Goal: Task Accomplishment & Management: Complete application form

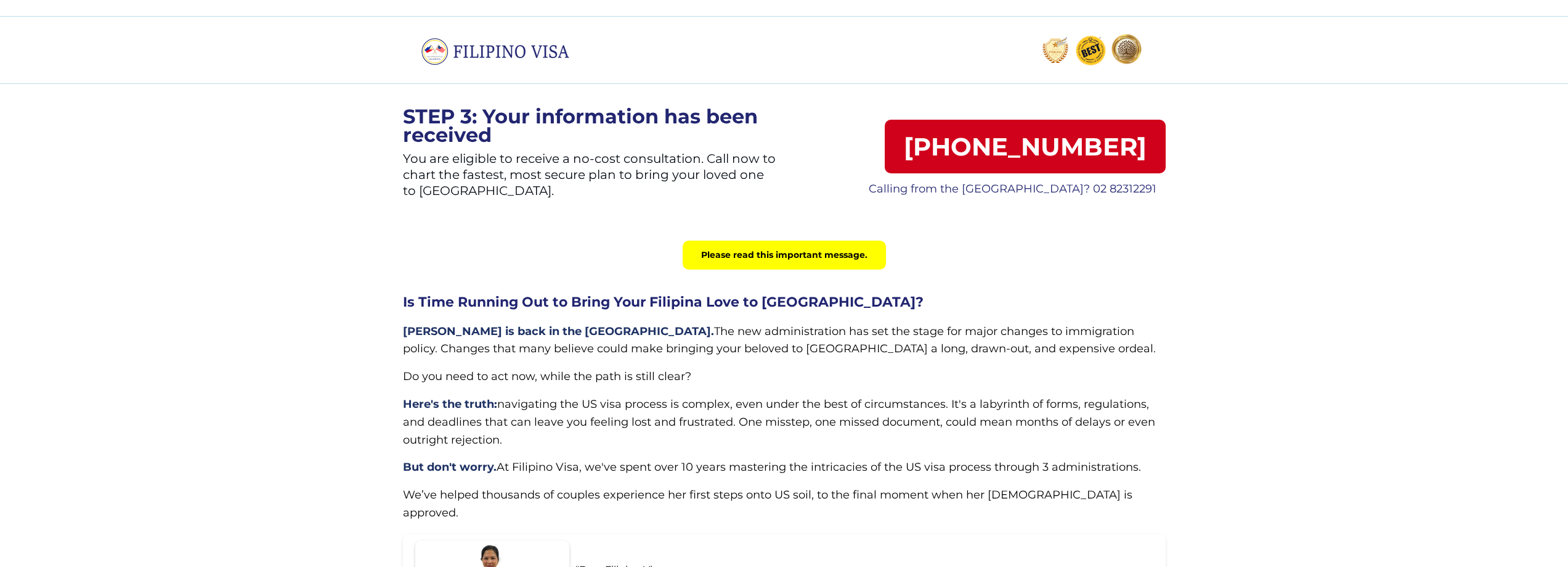
drag, startPoint x: 340, startPoint y: 233, endPoint x: 330, endPoint y: 178, distance: 55.9
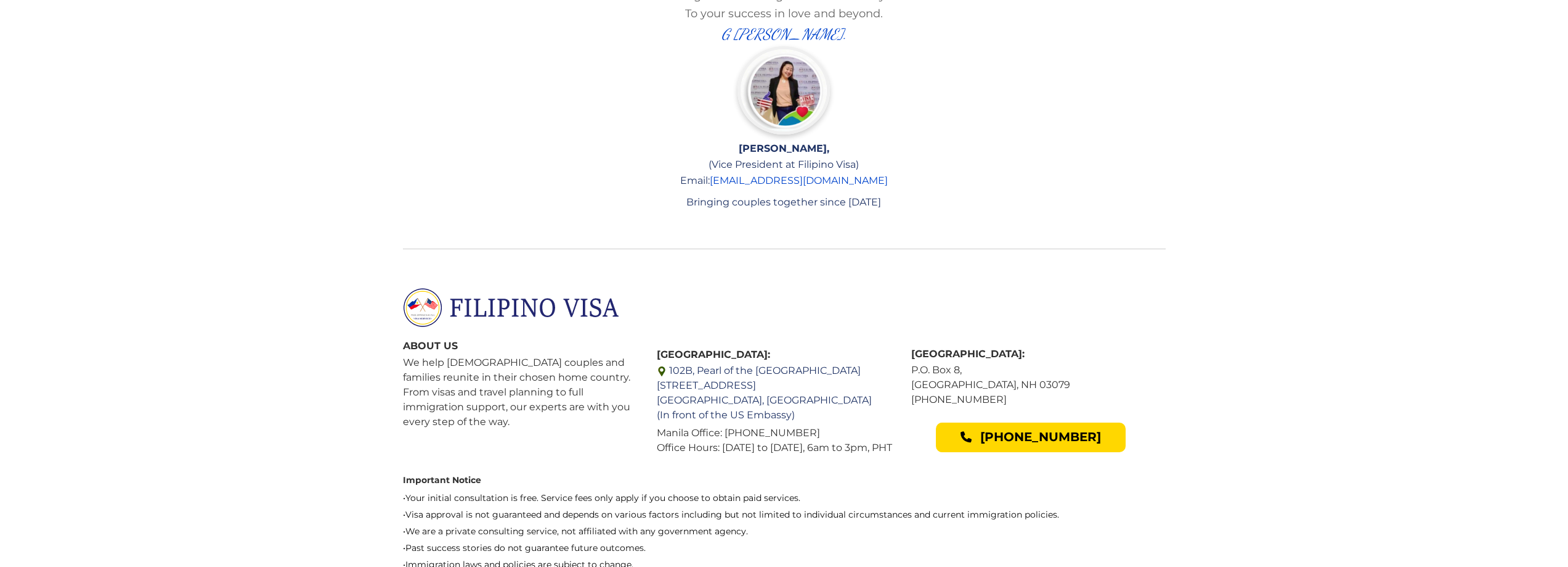
scroll to position [2591, 0]
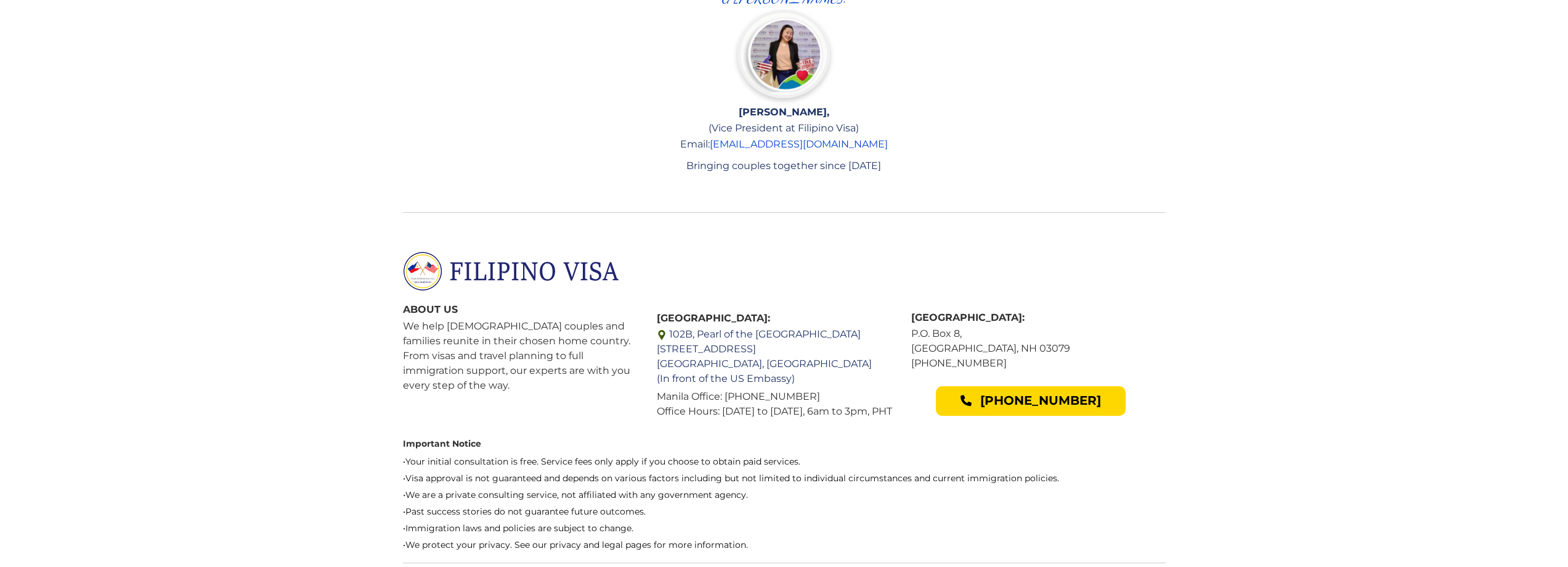
drag, startPoint x: 386, startPoint y: 224, endPoint x: 297, endPoint y: 314, distance: 126.6
drag, startPoint x: 255, startPoint y: 321, endPoint x: 255, endPoint y: 333, distance: 12.0
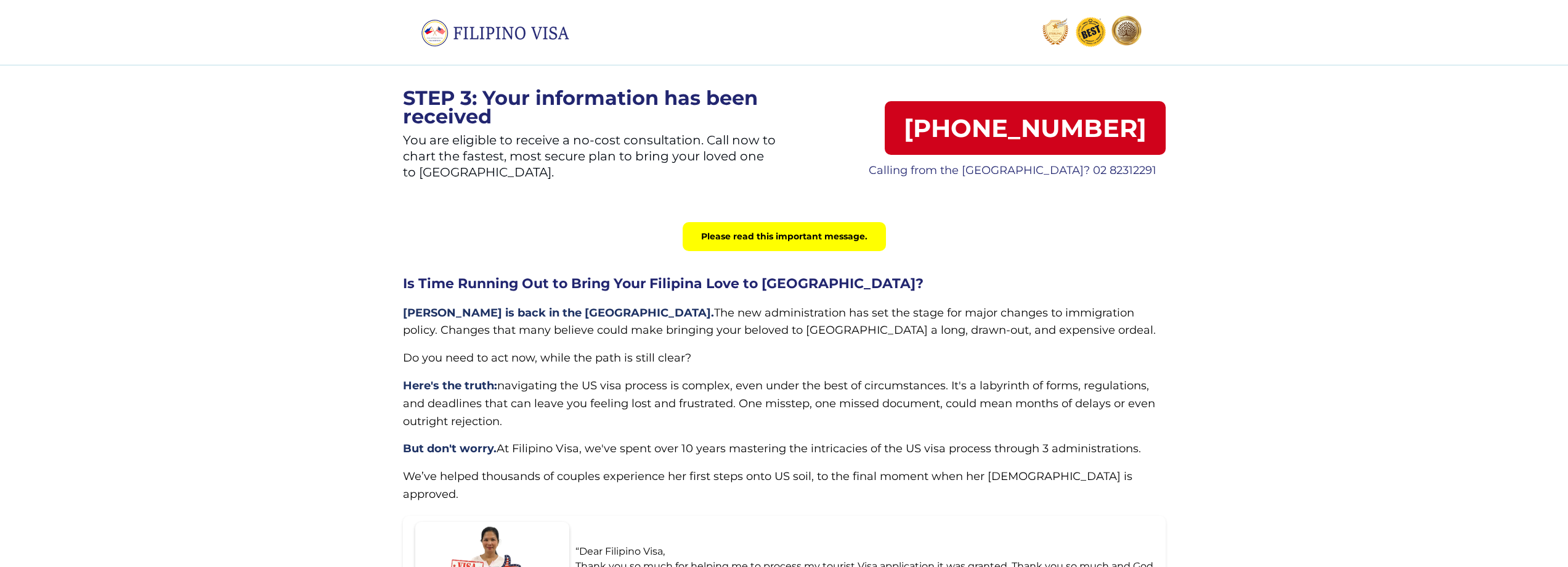
scroll to position [0, 0]
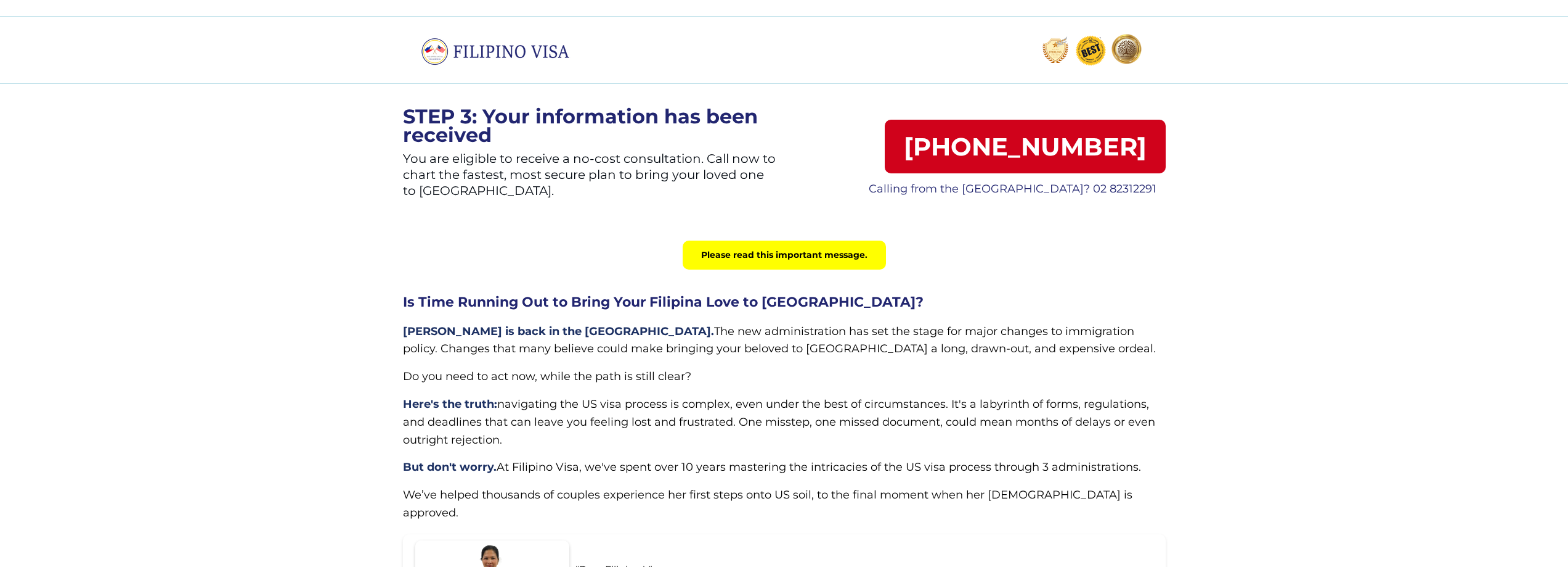
drag, startPoint x: 255, startPoint y: 313, endPoint x: 279, endPoint y: 251, distance: 66.5
click at [484, 52] on img at bounding box center [499, 52] width 156 height 27
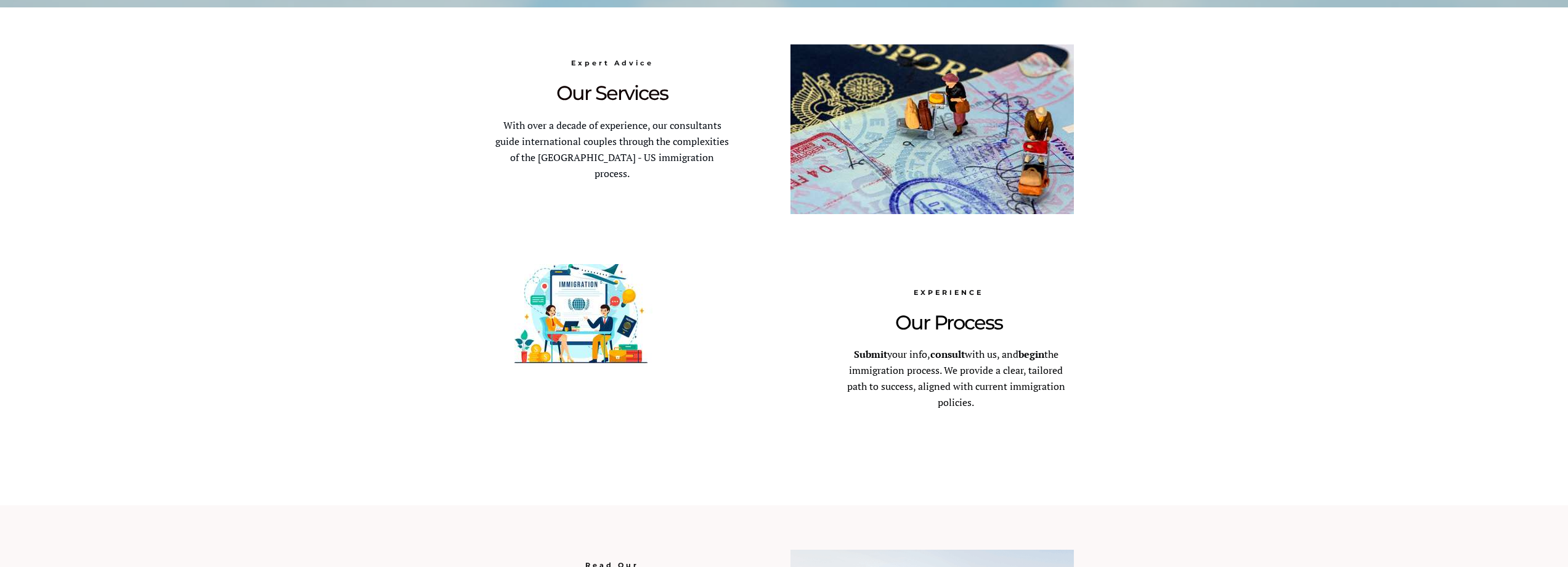
scroll to position [683, 0]
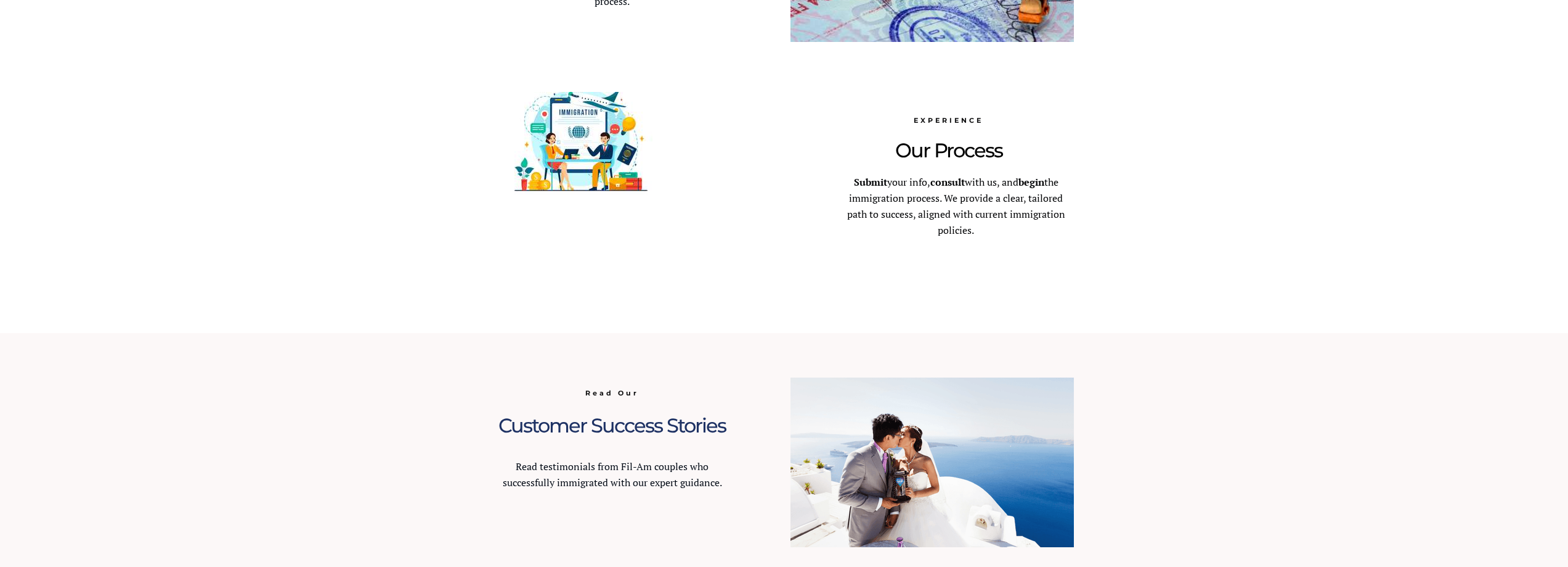
drag, startPoint x: 320, startPoint y: 310, endPoint x: 298, endPoint y: 330, distance: 29.7
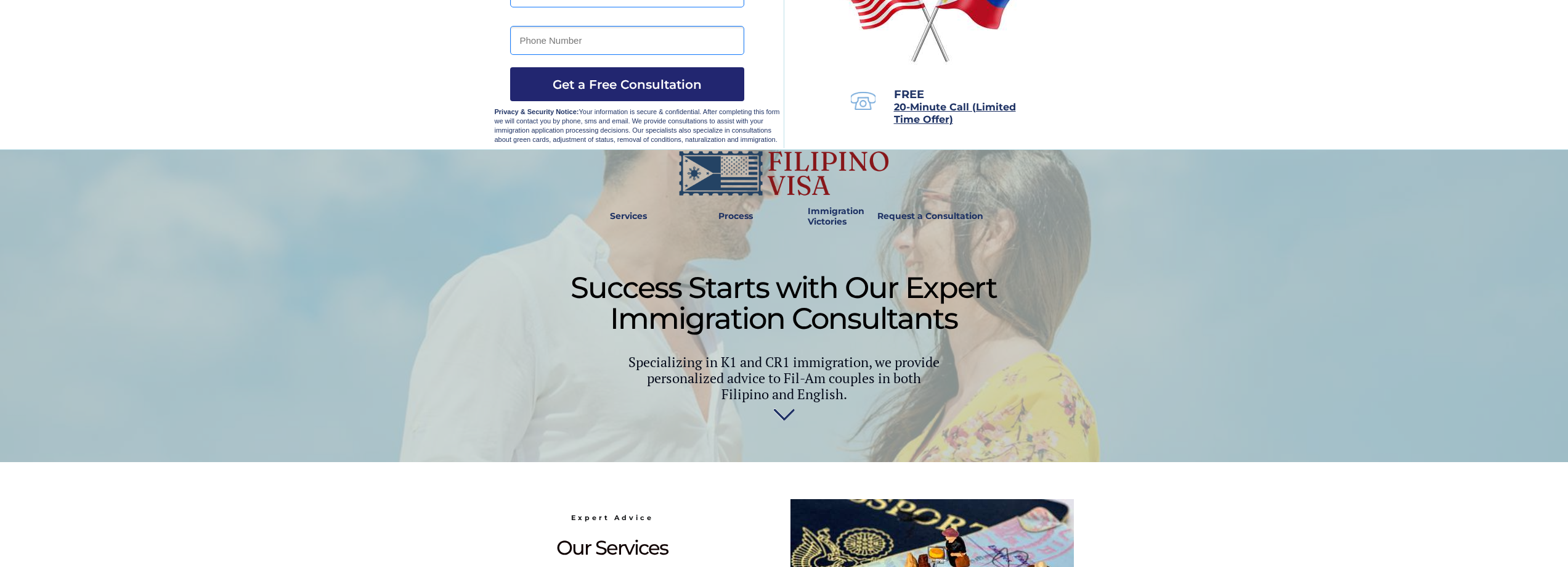
scroll to position [0, 0]
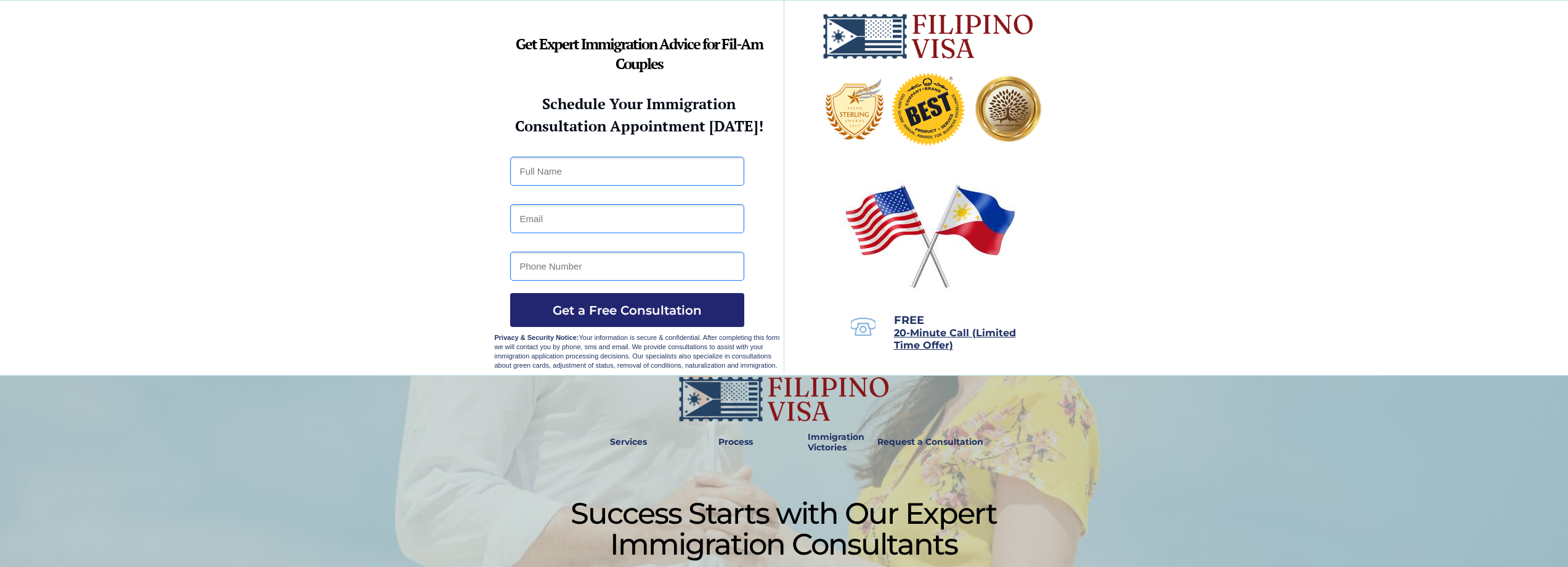
drag, startPoint x: 373, startPoint y: 280, endPoint x: 328, endPoint y: 168, distance: 120.7
